Goal: Download file/media

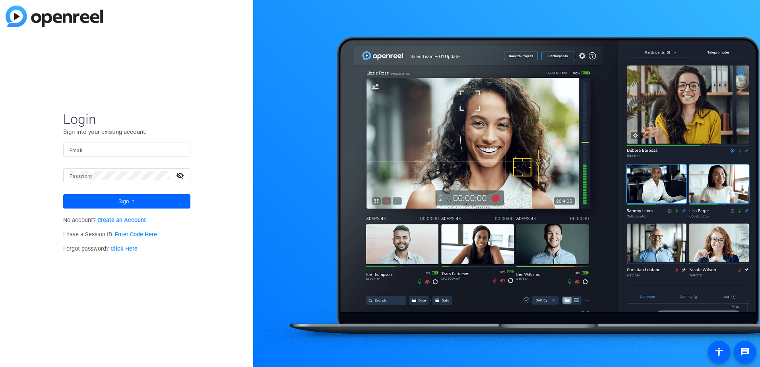
type input "[PERSON_NAME][EMAIL_ADDRESS][PERSON_NAME][DOMAIN_NAME]"
click at [182, 203] on span at bounding box center [126, 201] width 127 height 19
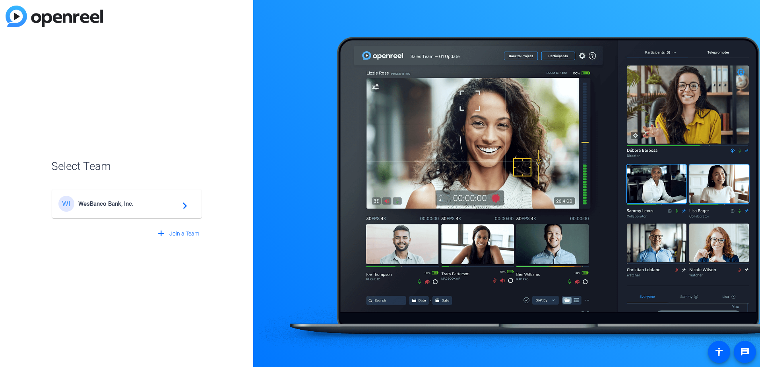
click at [135, 200] on span "WesBanco Bank, Inc." at bounding box center [127, 203] width 99 height 7
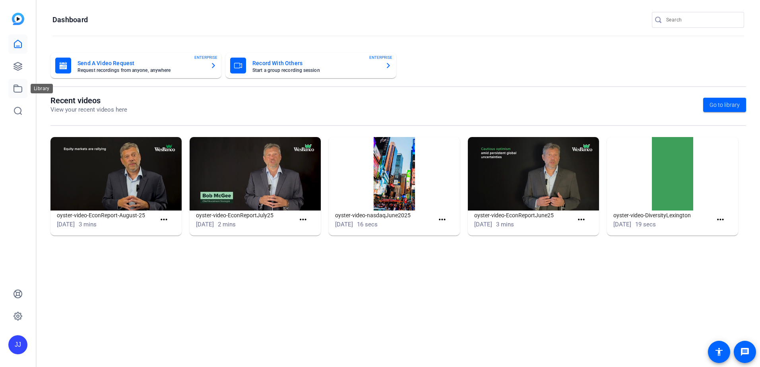
click at [13, 87] on link at bounding box center [17, 88] width 19 height 19
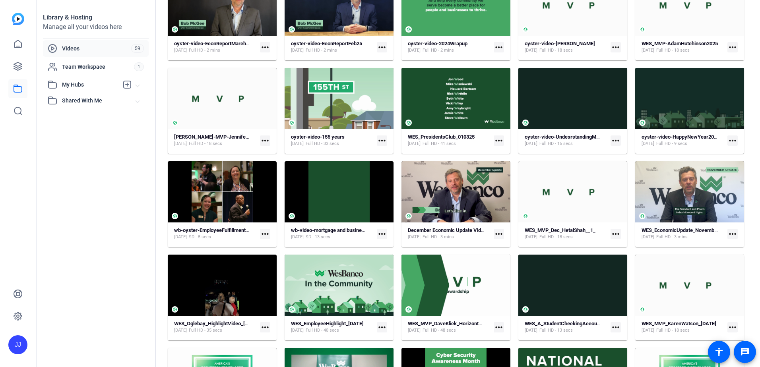
scroll to position [321, 0]
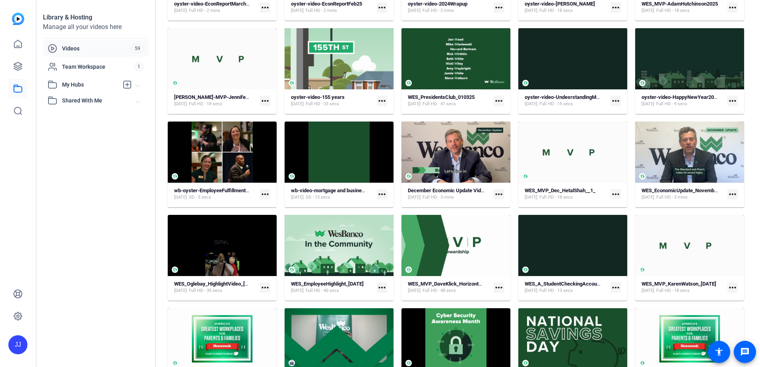
click at [265, 194] on mat-icon "more_horiz" at bounding box center [265, 194] width 10 height 10
click at [278, 206] on span "Download" at bounding box center [282, 206] width 32 height 10
click at [380, 193] on mat-icon "more_horiz" at bounding box center [382, 194] width 10 height 10
click at [398, 206] on span "Download" at bounding box center [398, 206] width 32 height 10
click at [749, 180] on div "Videos filter_list Recent Upload File oyster-video-EconReport-August-25 [DATE] …" at bounding box center [456, 183] width 600 height 367
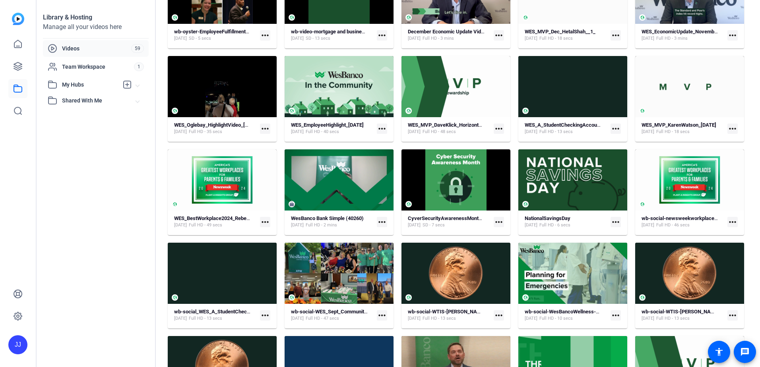
scroll to position [520, 0]
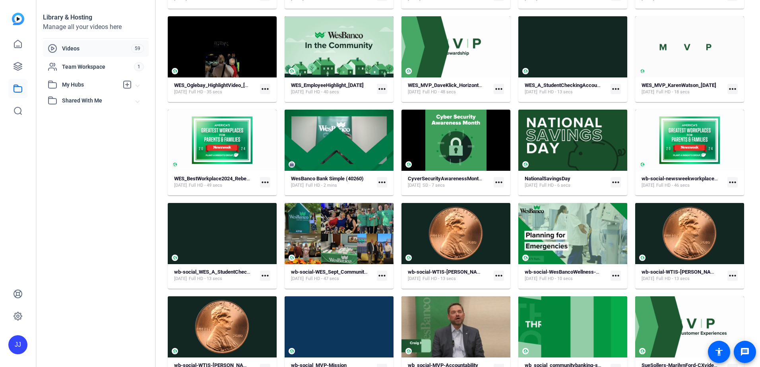
click at [381, 181] on mat-icon "more_horiz" at bounding box center [382, 182] width 10 height 10
click at [357, 194] on div at bounding box center [380, 183] width 760 height 367
click at [383, 181] on mat-icon "more_horiz" at bounding box center [382, 182] width 10 height 10
click at [363, 195] on div at bounding box center [380, 183] width 760 height 367
click at [383, 86] on mat-icon "more_horiz" at bounding box center [382, 89] width 10 height 10
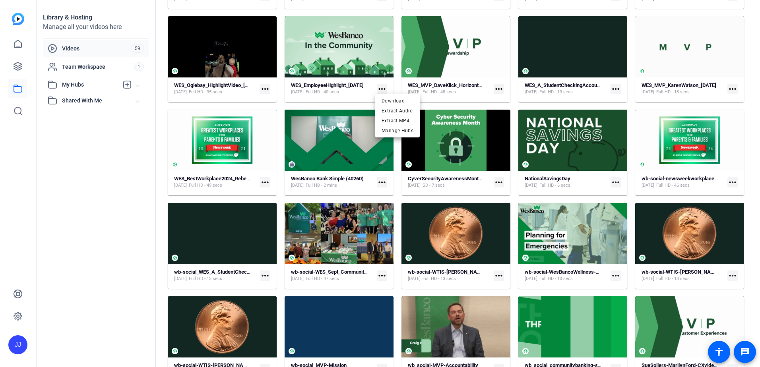
click at [498, 87] on div at bounding box center [380, 183] width 760 height 367
click at [496, 89] on mat-icon "more_horiz" at bounding box center [499, 89] width 10 height 10
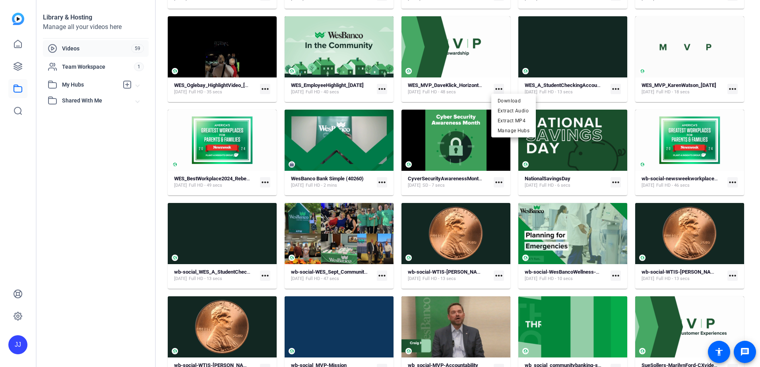
click at [745, 121] on div at bounding box center [380, 183] width 760 height 367
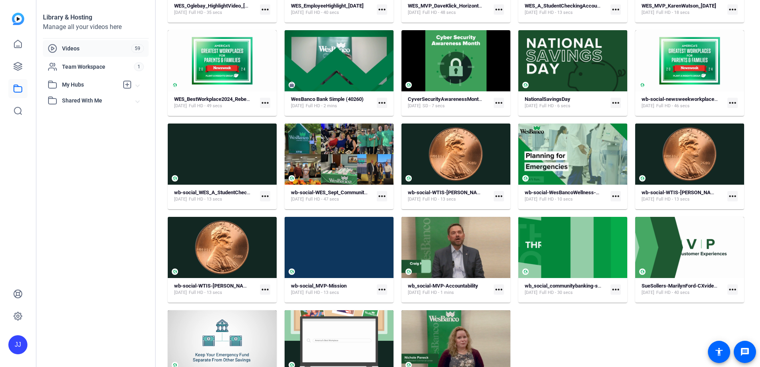
scroll to position [629, 0]
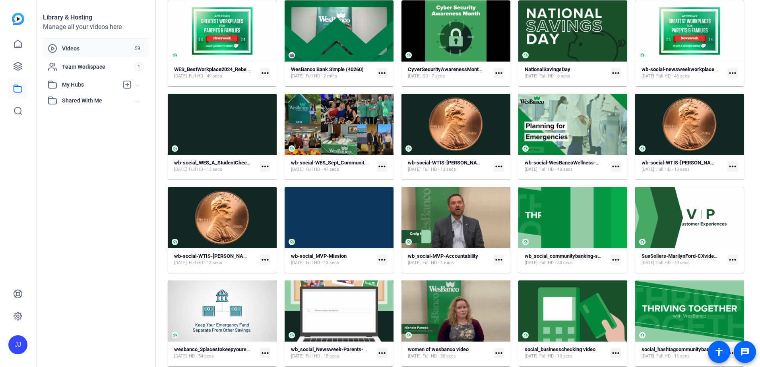
click at [380, 167] on mat-icon "more_horiz" at bounding box center [382, 166] width 10 height 10
click at [749, 103] on div at bounding box center [380, 183] width 760 height 367
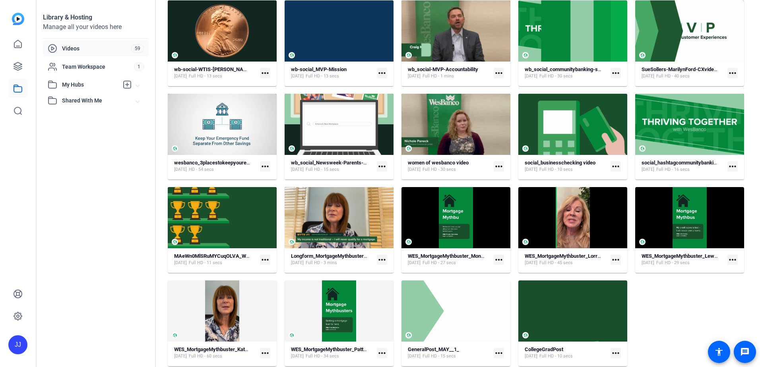
scroll to position [816, 0]
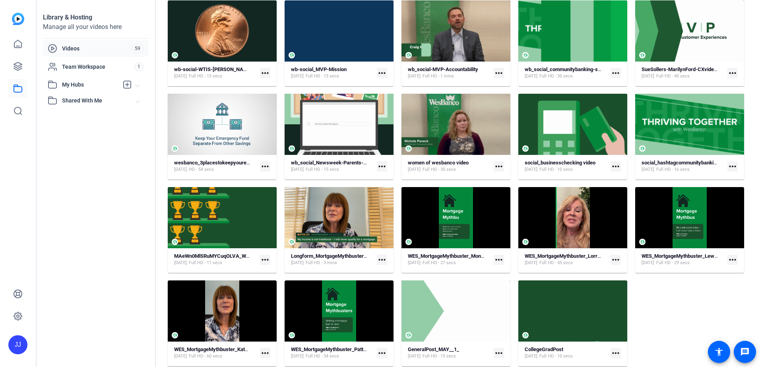
click at [614, 355] on mat-icon "more_horiz" at bounding box center [616, 353] width 10 height 10
click at [633, 311] on span "Download" at bounding box center [630, 311] width 32 height 10
click at [498, 353] on mat-icon "more_horiz" at bounding box center [499, 353] width 10 height 10
click at [512, 309] on span "Download" at bounding box center [514, 311] width 32 height 10
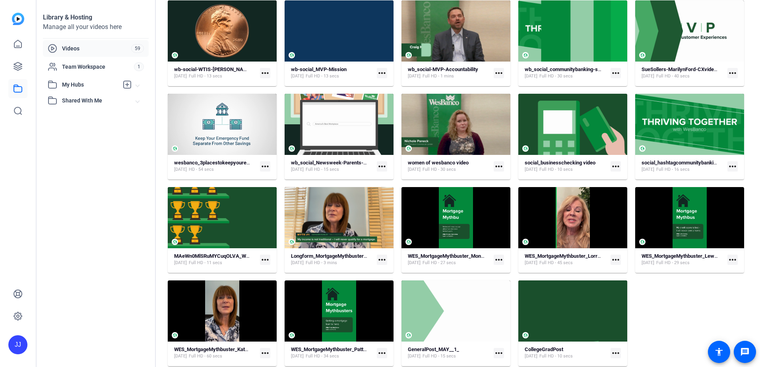
click at [100, 47] on span "Videos" at bounding box center [96, 49] width 69 height 8
click at [268, 259] on mat-icon "more_horiz" at bounding box center [265, 260] width 10 height 10
click at [110, 289] on div at bounding box center [380, 183] width 760 height 367
click at [265, 164] on mat-icon "more_horiz" at bounding box center [265, 166] width 10 height 10
click at [271, 178] on span "Download" at bounding box center [282, 178] width 32 height 10
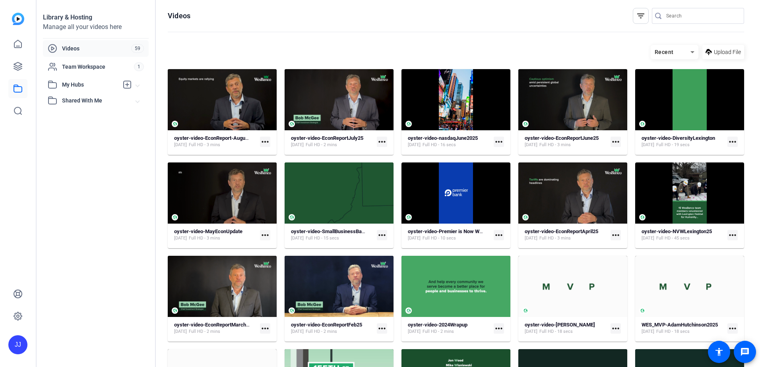
click at [87, 49] on span "Videos" at bounding box center [96, 49] width 69 height 8
click at [640, 14] on mat-icon "filter_list" at bounding box center [641, 16] width 10 height 10
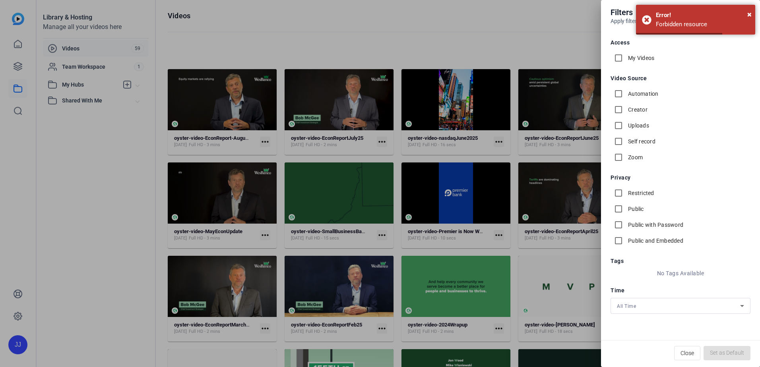
click at [551, 30] on div at bounding box center [380, 183] width 760 height 367
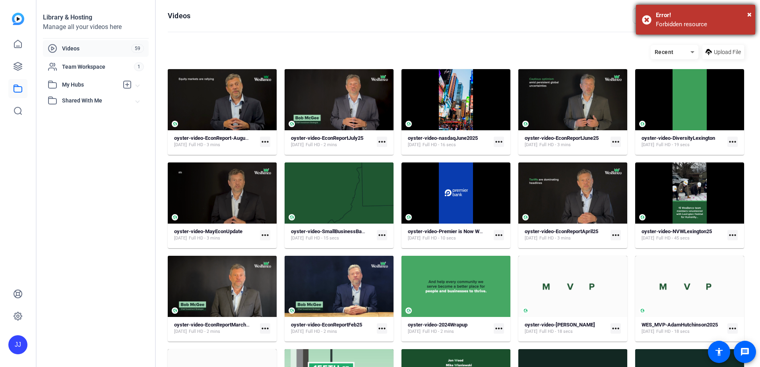
click at [752, 12] on div "× Error! Forbidden resource" at bounding box center [695, 20] width 119 height 30
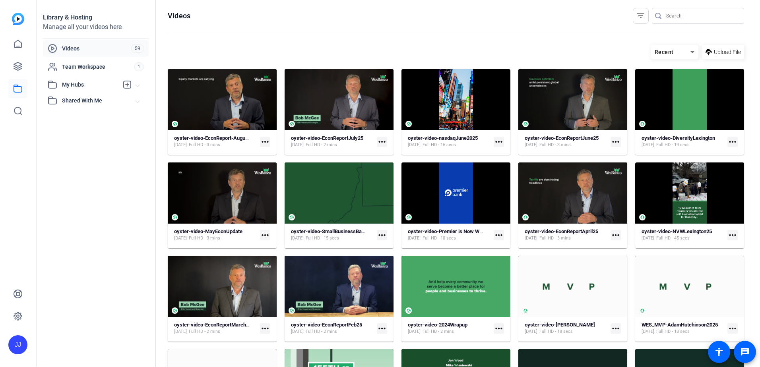
click at [692, 52] on icon at bounding box center [693, 52] width 10 height 10
click at [669, 94] on span "Oldest First" at bounding box center [667, 92] width 28 height 10
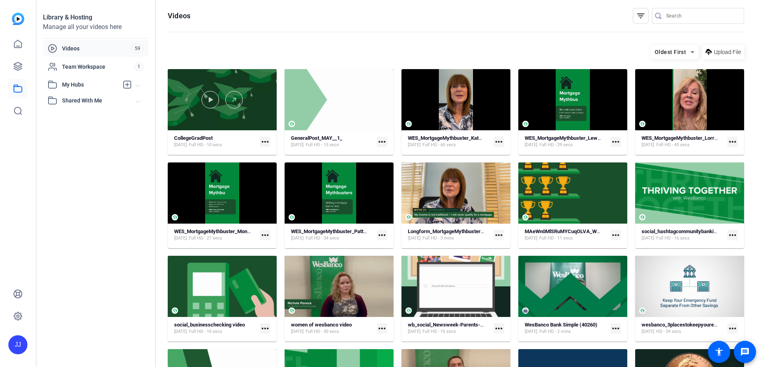
click at [256, 126] on div at bounding box center [222, 99] width 109 height 61
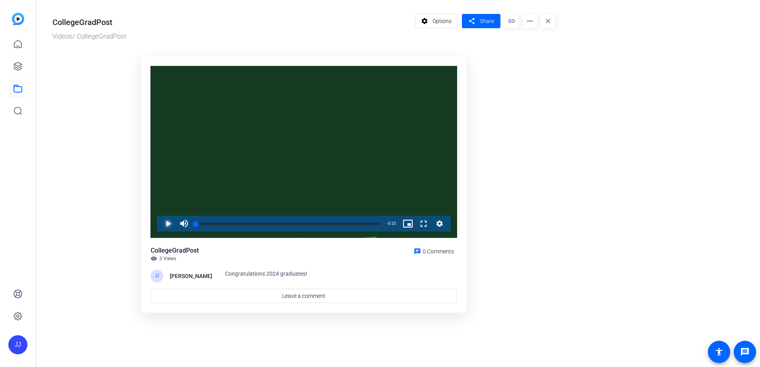
click at [160, 225] on span "Video Player" at bounding box center [160, 224] width 0 height 16
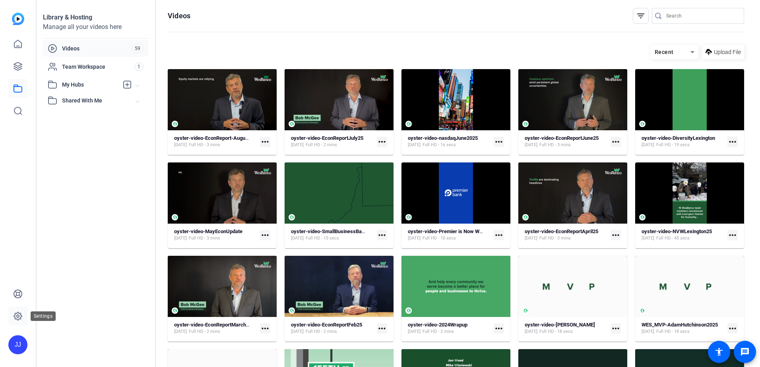
click at [17, 317] on icon at bounding box center [18, 316] width 2 height 2
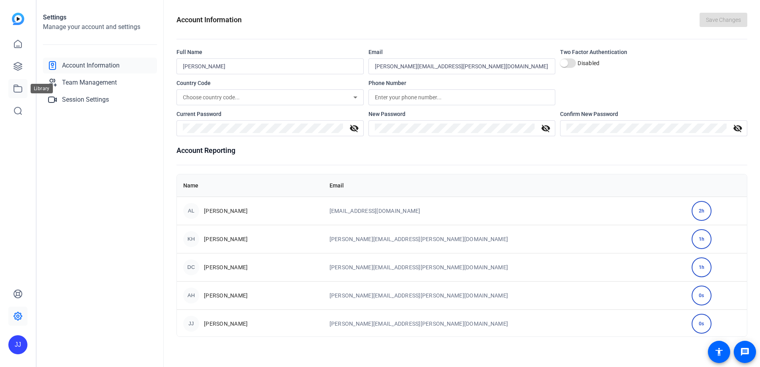
click at [19, 83] on link at bounding box center [17, 88] width 19 height 19
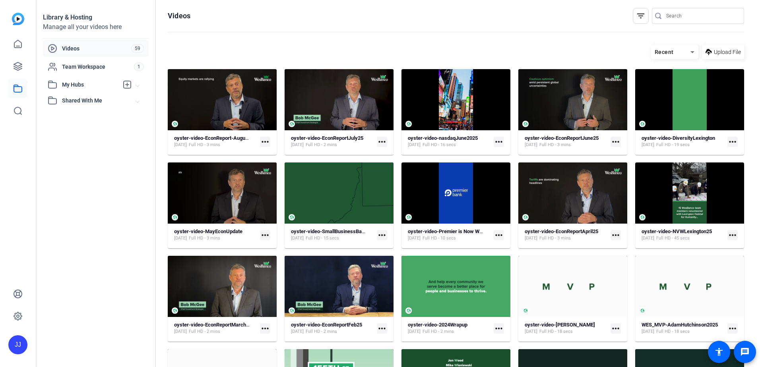
click at [139, 85] on span at bounding box center [137, 85] width 3 height 8
click at [138, 121] on span at bounding box center [137, 118] width 3 height 8
click at [19, 299] on icon at bounding box center [18, 294] width 10 height 10
click at [21, 344] on div "JJ" at bounding box center [17, 344] width 19 height 19
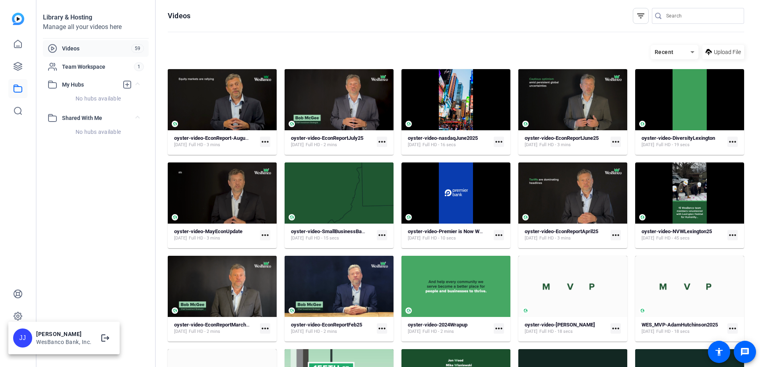
click at [23, 339] on div "JJ" at bounding box center [22, 338] width 19 height 19
click at [19, 316] on icon at bounding box center [18, 316] width 2 height 2
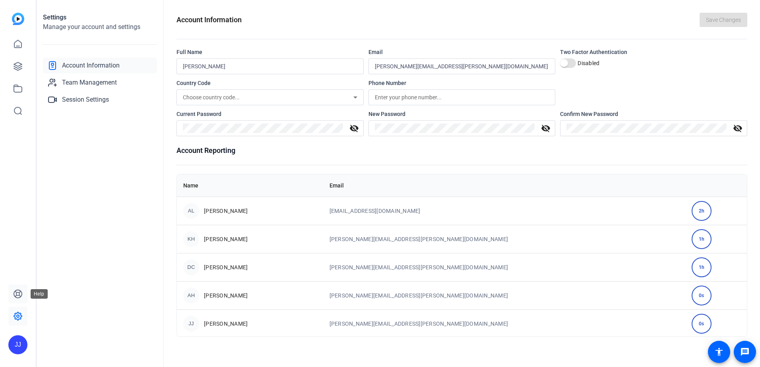
click at [16, 294] on icon at bounding box center [18, 294] width 8 height 8
drag, startPoint x: 15, startPoint y: 84, endPoint x: 15, endPoint y: 74, distance: 10.3
click at [15, 84] on icon at bounding box center [18, 89] width 10 height 10
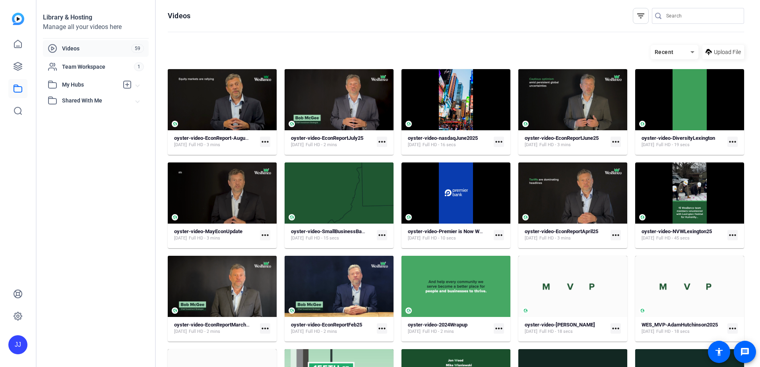
click at [264, 143] on mat-icon "more_horiz" at bounding box center [265, 142] width 10 height 10
click at [494, 45] on div at bounding box center [380, 183] width 760 height 367
click at [263, 144] on mat-icon "more_horiz" at bounding box center [265, 142] width 10 height 10
click at [273, 187] on span "Manage Hubs" at bounding box center [283, 183] width 35 height 10
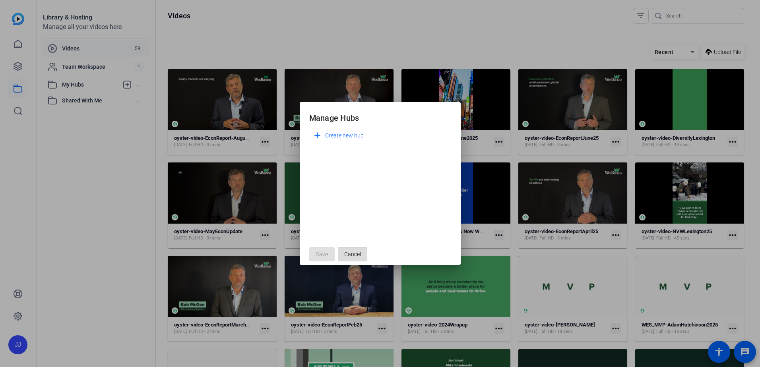
click at [354, 252] on span "Cancel" at bounding box center [352, 254] width 17 height 15
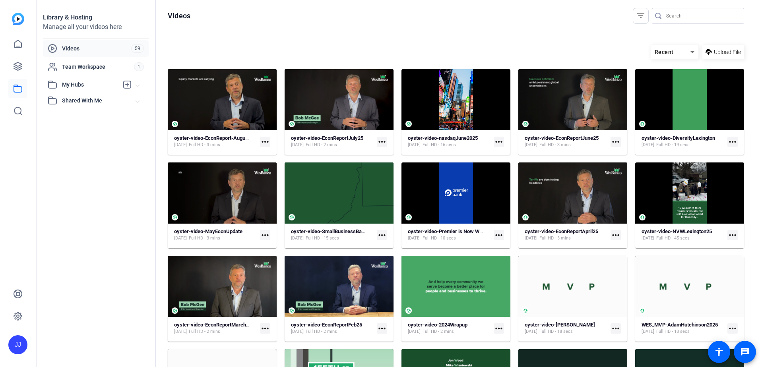
click at [680, 53] on div "Recent" at bounding box center [671, 52] width 40 height 10
click at [632, 15] on div at bounding box center [380, 183] width 760 height 367
click at [636, 15] on mat-icon "filter_list" at bounding box center [641, 16] width 10 height 10
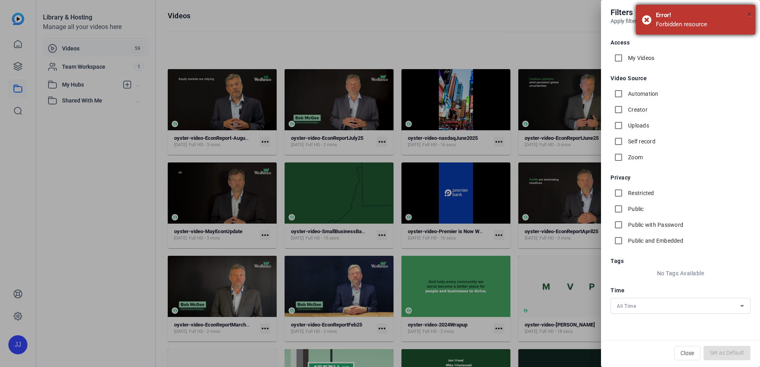
click at [748, 12] on span "×" at bounding box center [749, 15] width 4 height 10
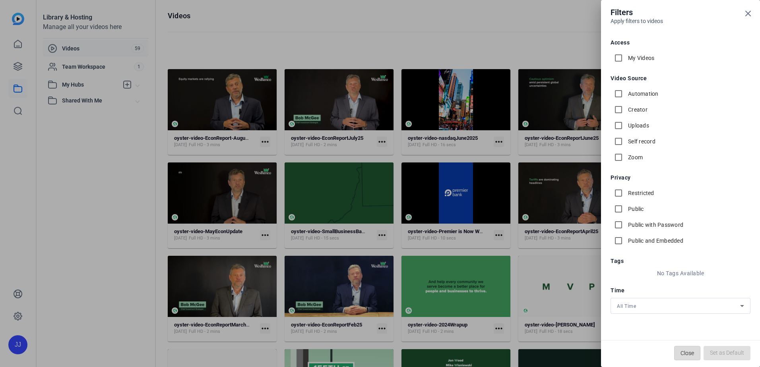
click at [690, 354] on span "Close" at bounding box center [688, 353] width 14 height 15
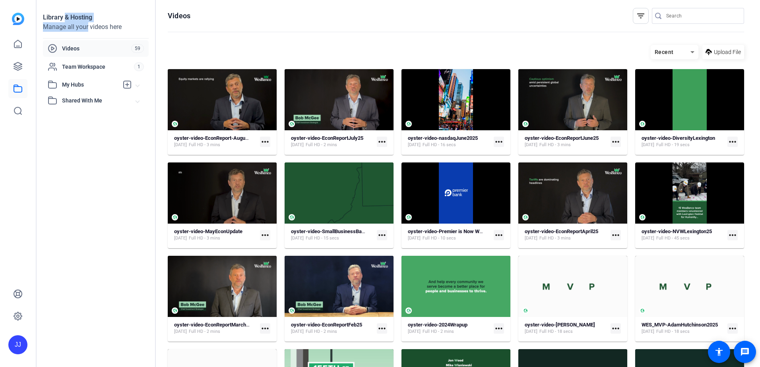
drag, startPoint x: 65, startPoint y: 17, endPoint x: 94, endPoint y: 28, distance: 30.9
click at [94, 28] on div "Library & Hosting Manage all your videos here" at bounding box center [96, 22] width 106 height 19
copy div "& Hosting Manage all your vi"
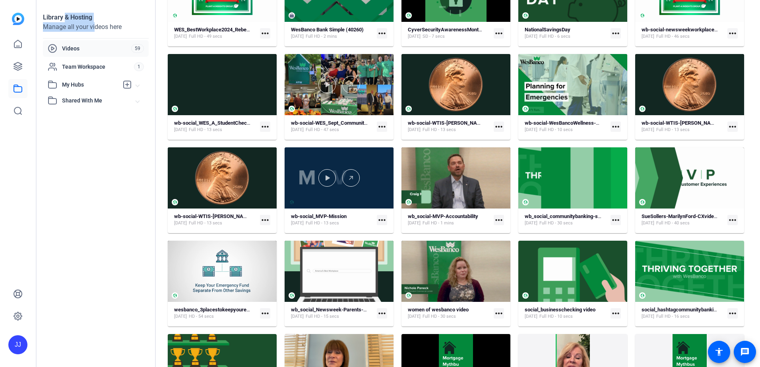
scroll to position [816, 0]
